Goal: Check status

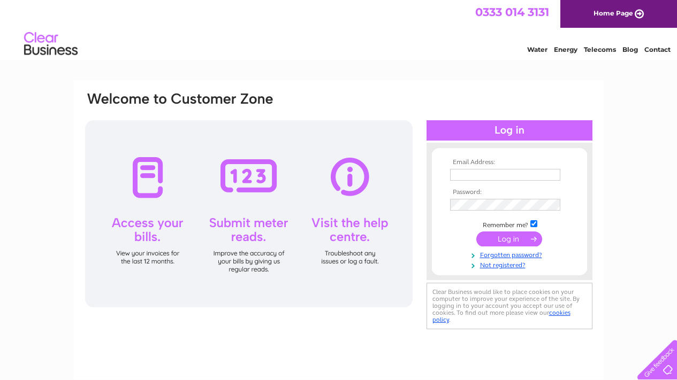
type input "[EMAIL_ADDRESS][DOMAIN_NAME]"
click at [505, 241] on input "submit" at bounding box center [509, 239] width 66 height 15
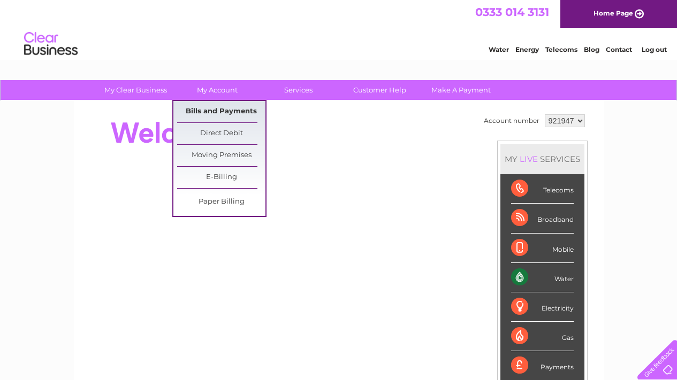
click at [211, 111] on link "Bills and Payments" at bounding box center [221, 111] width 88 height 21
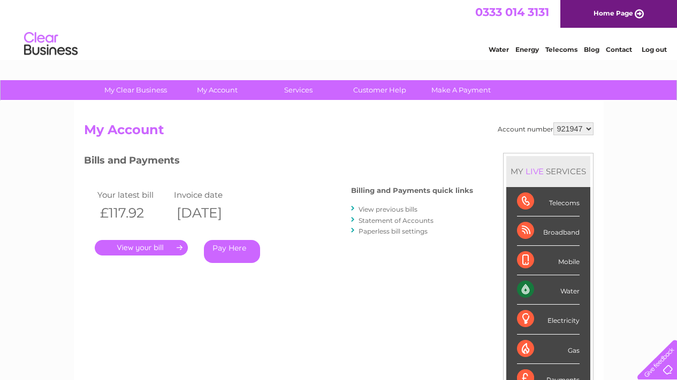
click at [165, 245] on link "." at bounding box center [141, 248] width 93 height 16
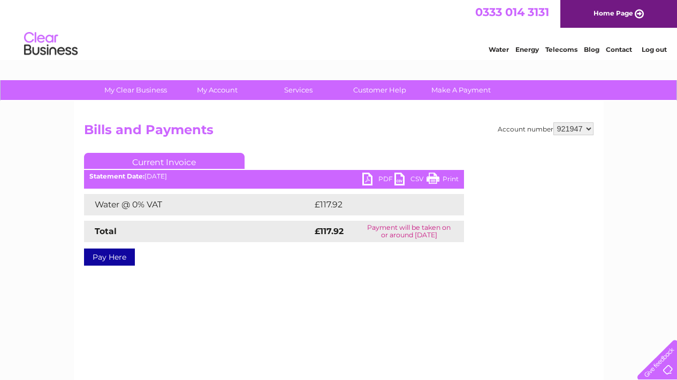
click at [380, 178] on link "PDF" at bounding box center [378, 181] width 32 height 16
